Goal: Check status: Check status

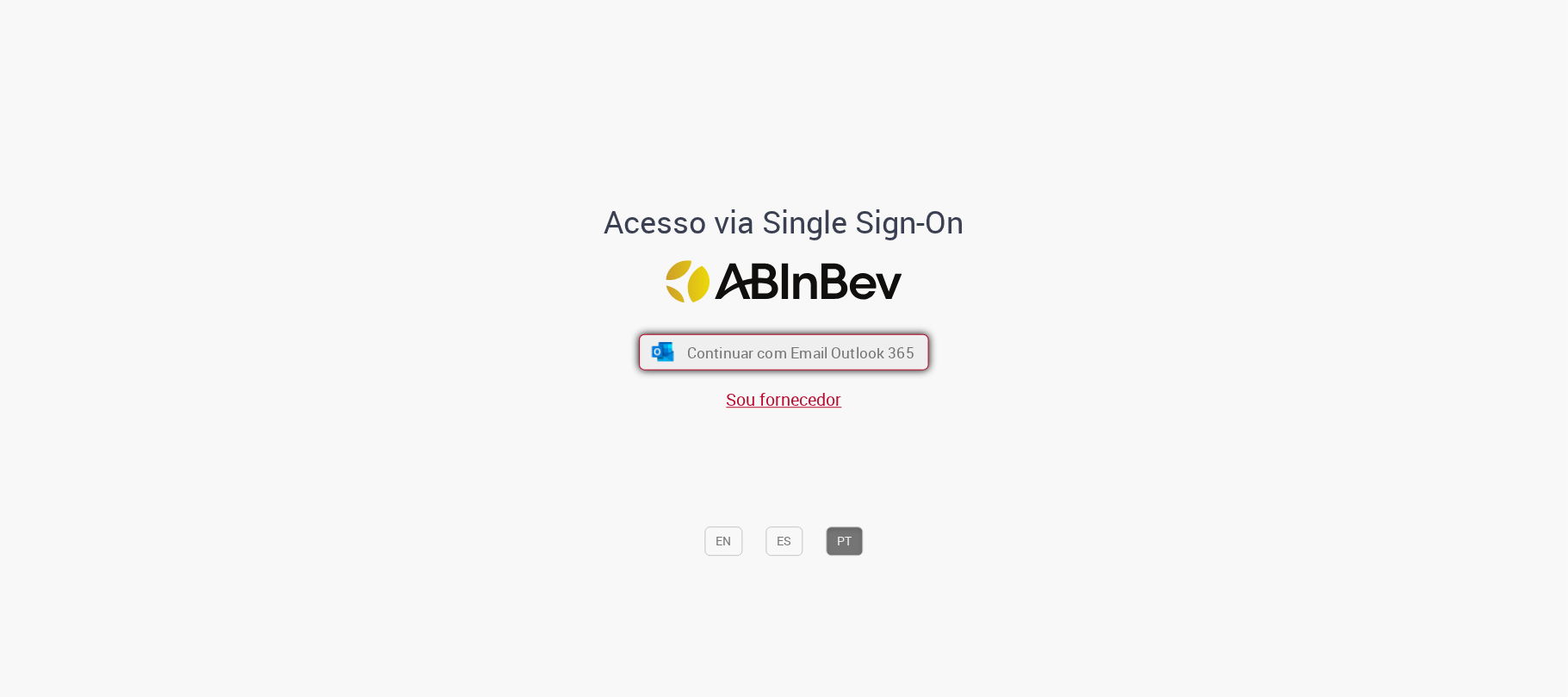
click at [751, 361] on span "Continuar com Email Outlook 365" at bounding box center [801, 352] width 227 height 19
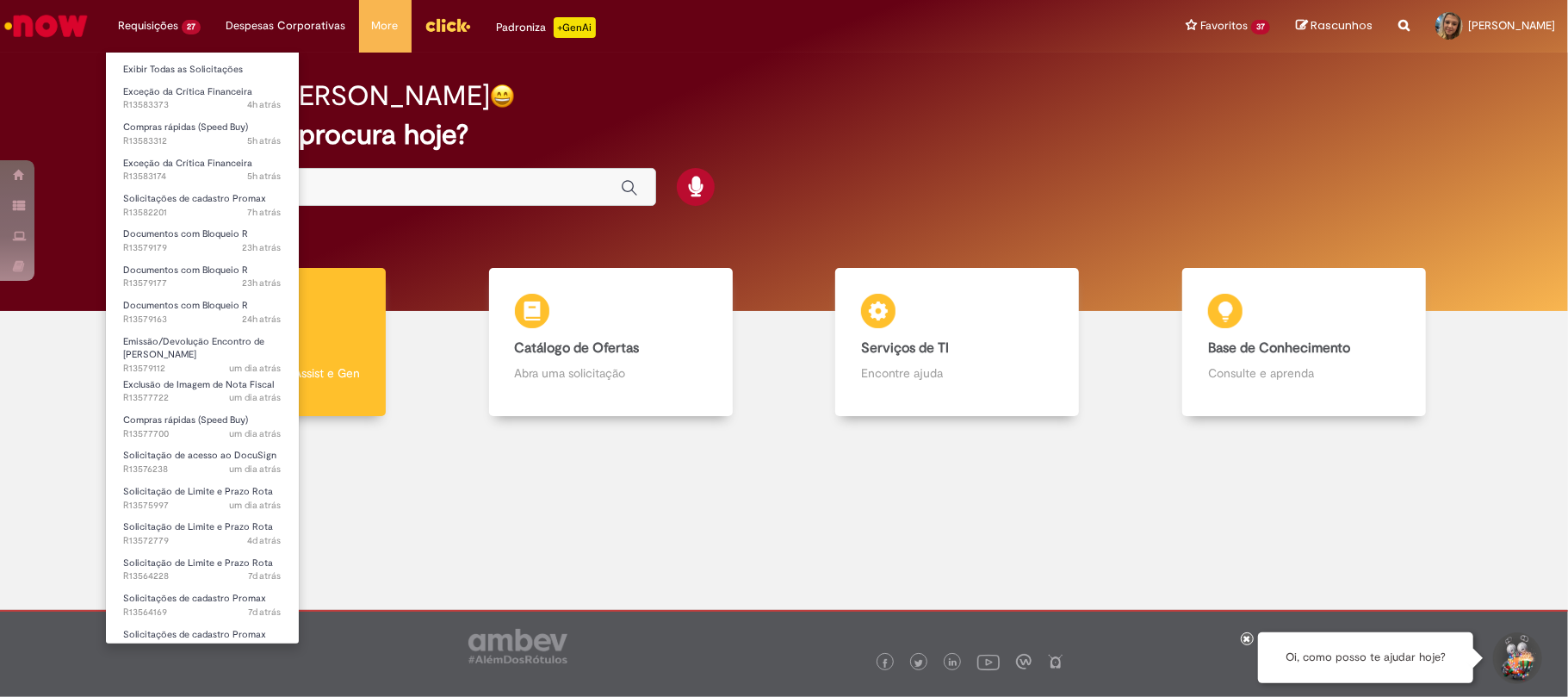
click at [176, 41] on li "Requisições 27 Exibir Todas as Solicitações Exceção da Crítica Financeira 4h at…" at bounding box center [159, 26] width 108 height 52
click at [187, 65] on link "Exibir Todas as Solicitações" at bounding box center [202, 70] width 193 height 19
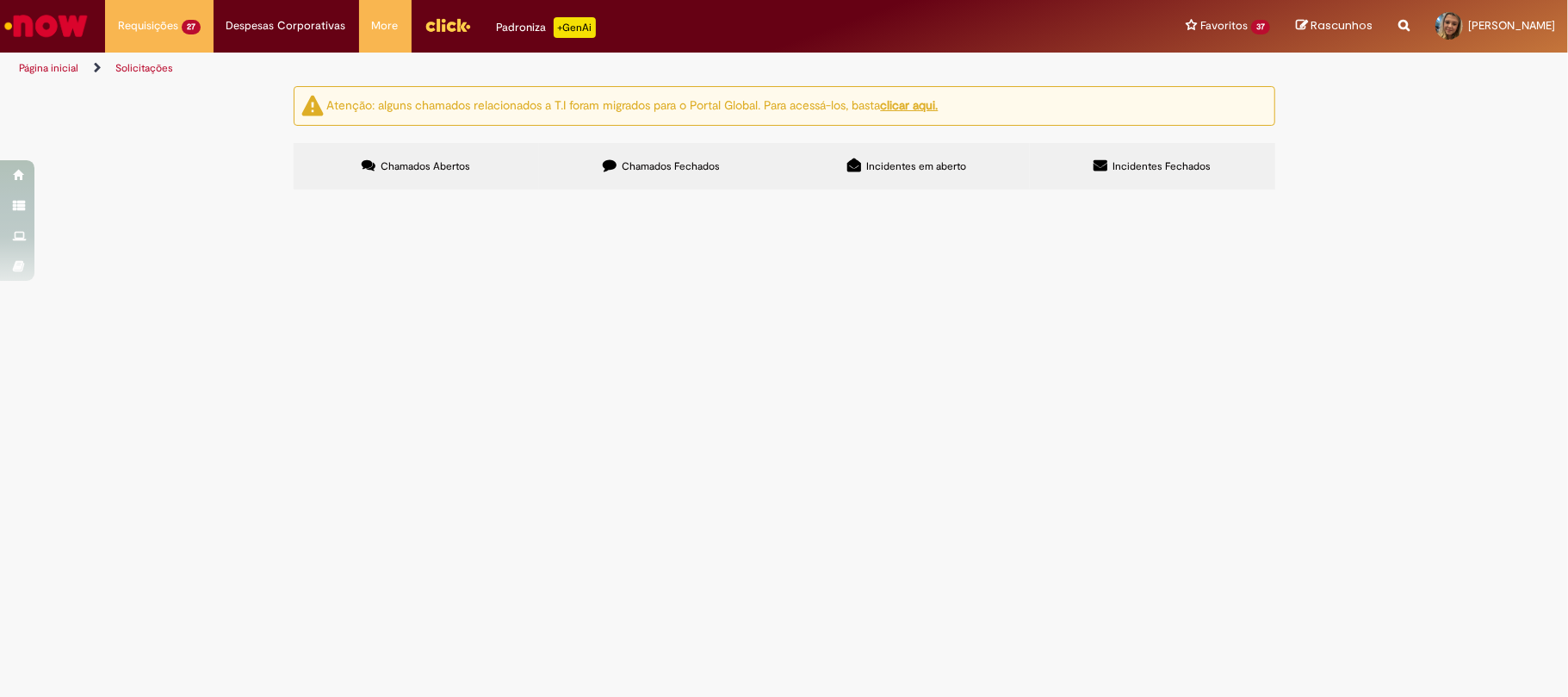
click at [0, 0] on span "Em Validação" at bounding box center [0, 0] width 0 height 0
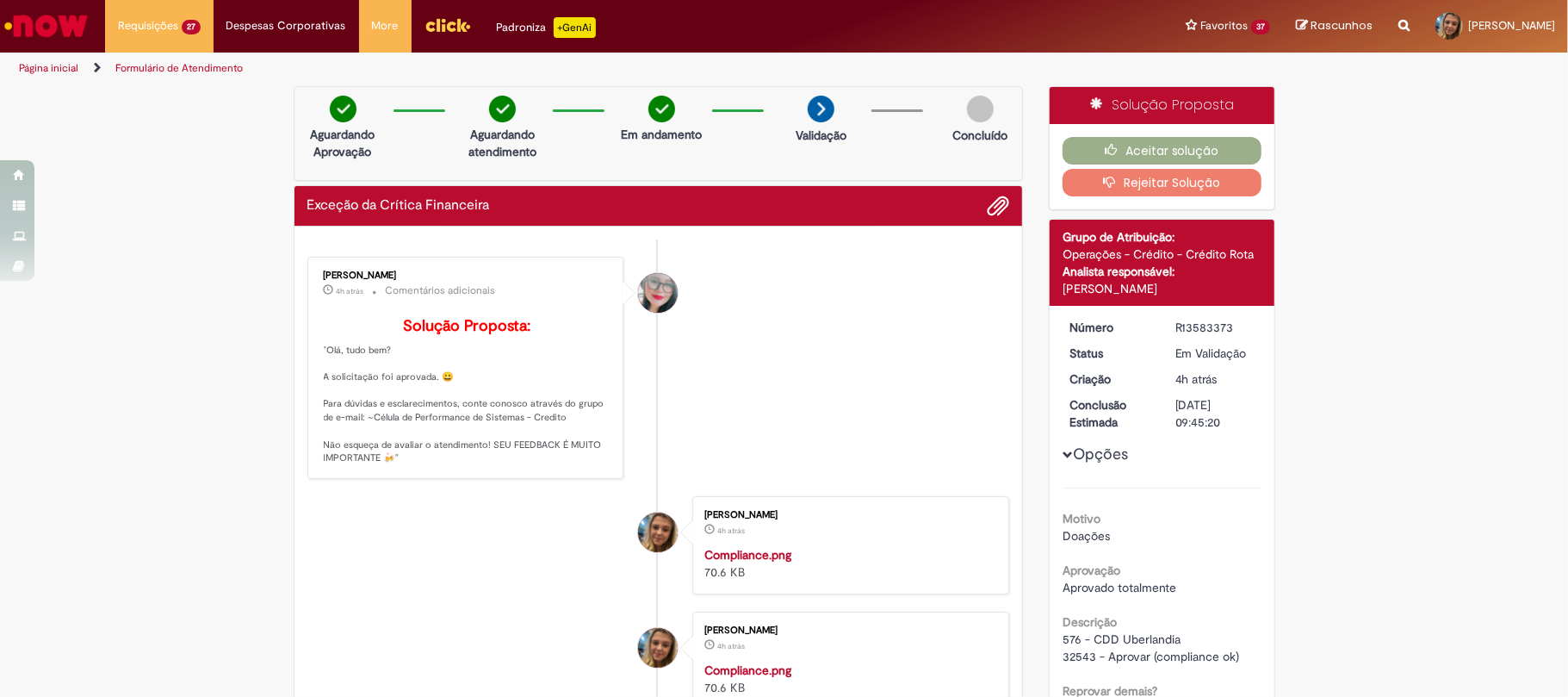
click at [1188, 135] on div "Aceitar solução Rejeitar Solução" at bounding box center [1161, 167] width 225 height 85
click at [1193, 137] on button "Aceitar solução" at bounding box center [1162, 150] width 199 height 27
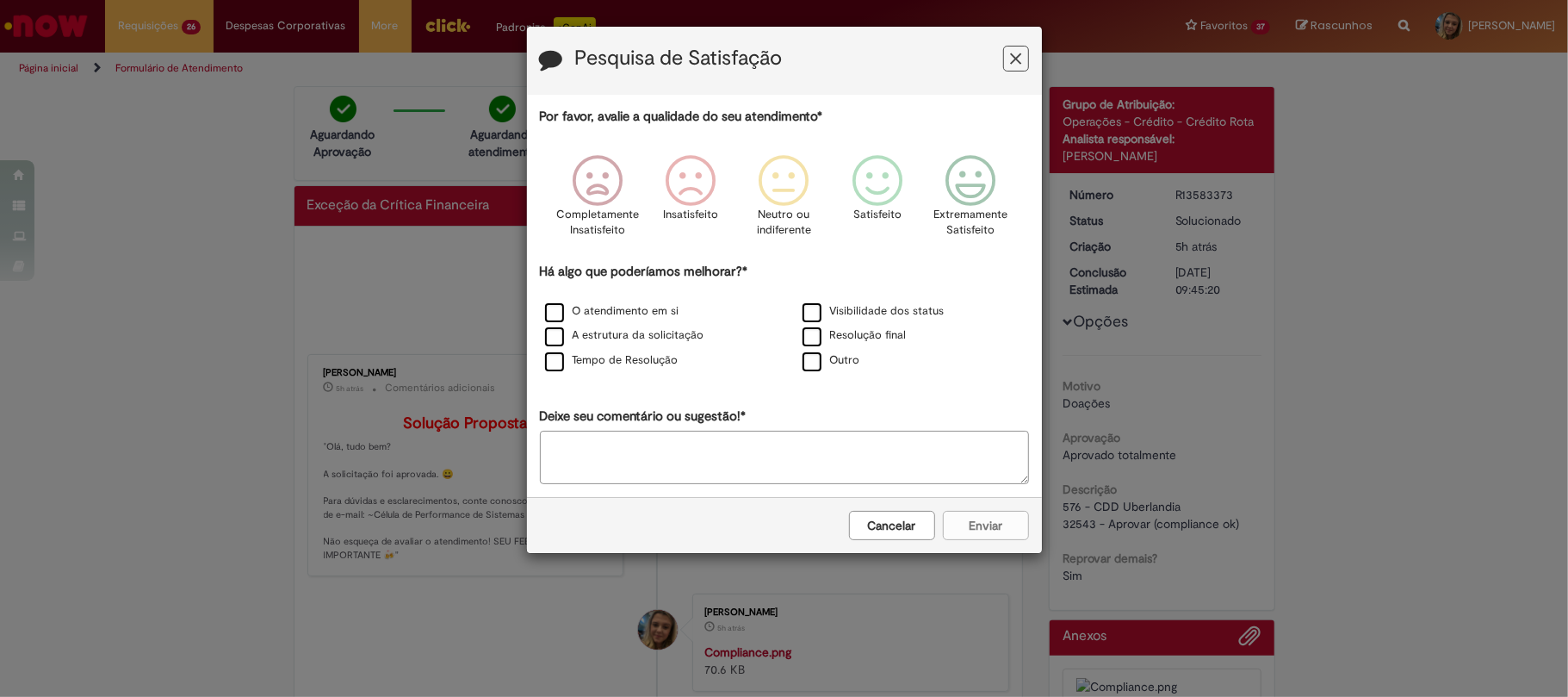
click at [1013, 63] on icon "Feedback" at bounding box center [1015, 59] width 11 height 19
